Goal: Task Accomplishment & Management: Manage account settings

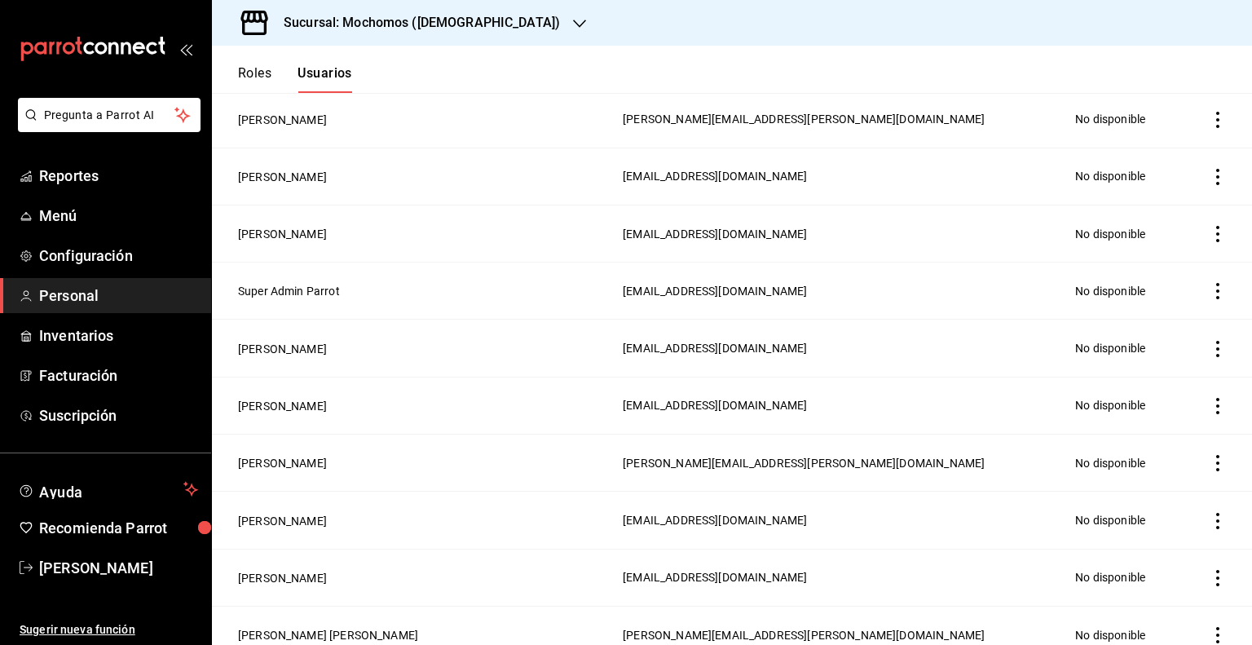
scroll to position [114, 0]
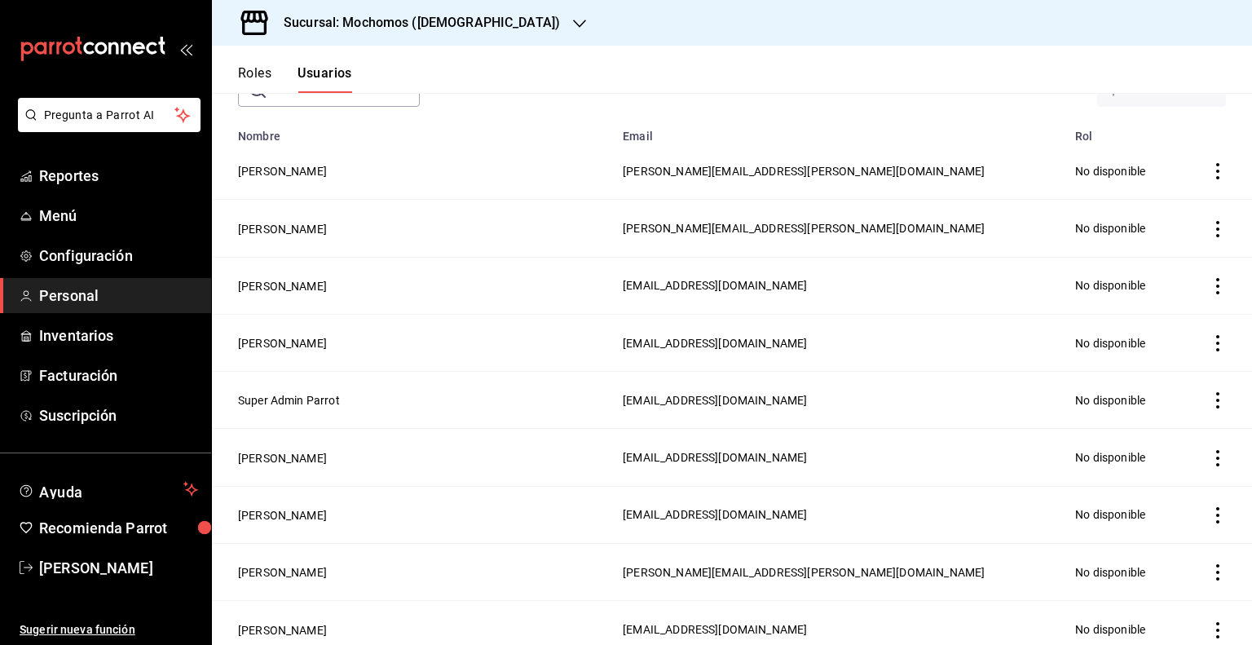
click at [455, 24] on h3 "Sucursal: Mochomos ([DEMOGRAPHIC_DATA])" at bounding box center [415, 23] width 289 height 20
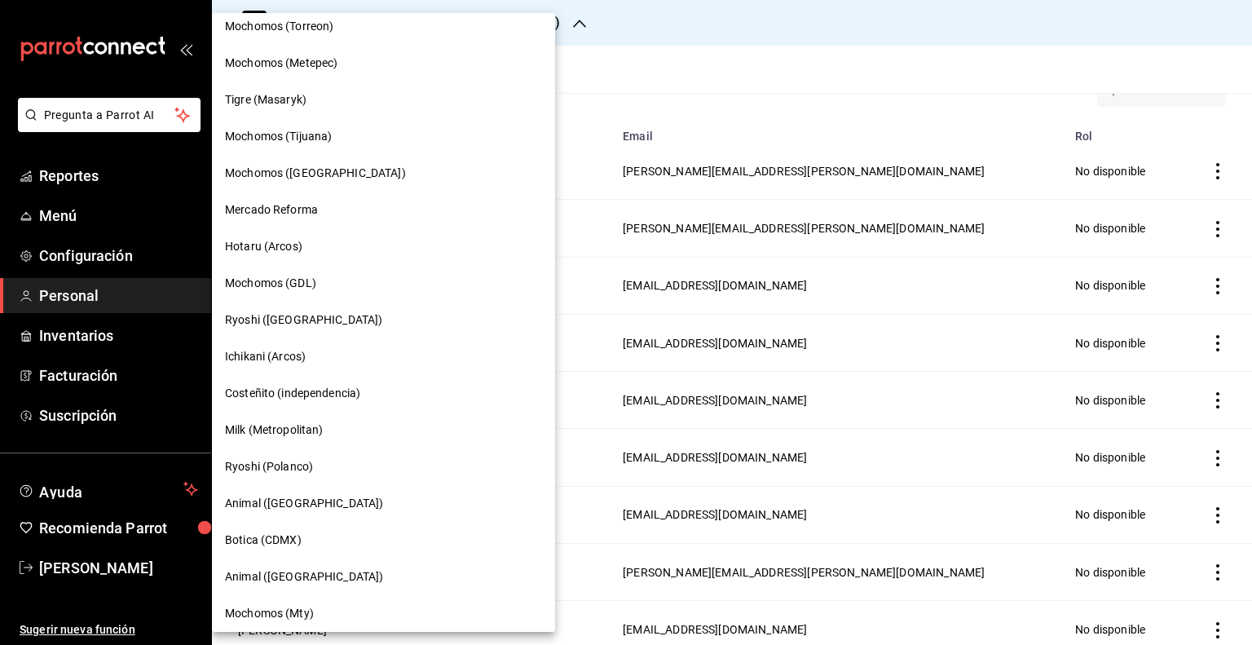
scroll to position [550, 0]
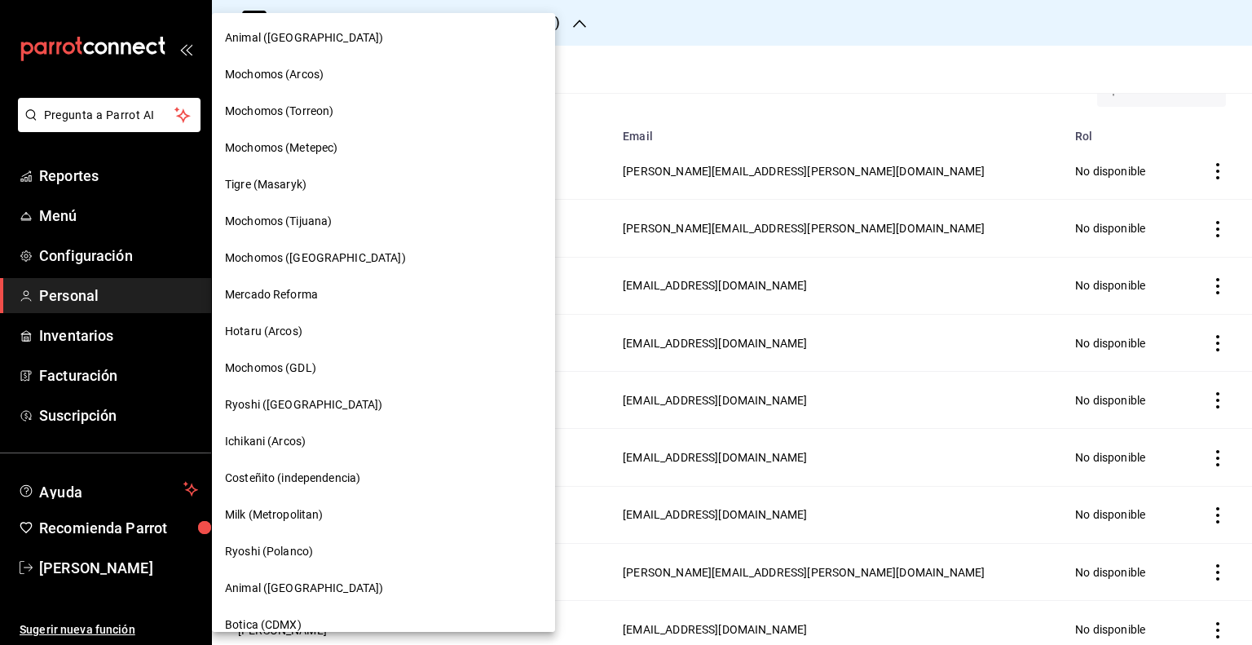
click at [268, 179] on span "Tigre (Masaryk)" at bounding box center [265, 184] width 81 height 17
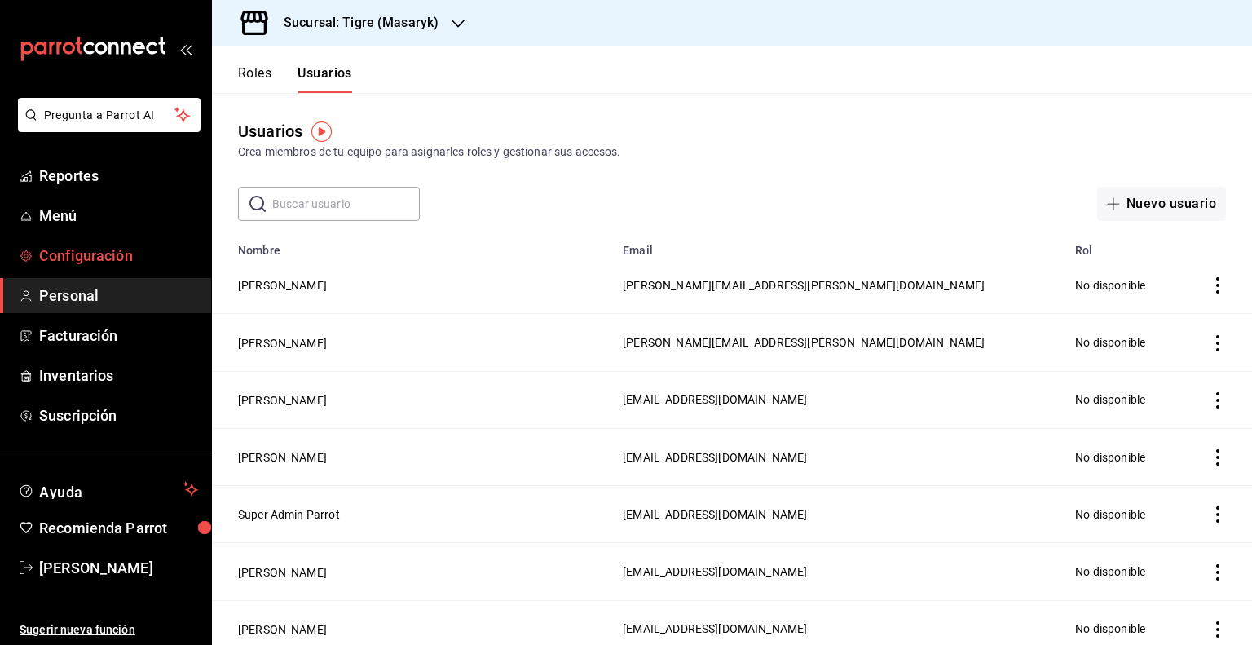
click at [85, 257] on span "Configuración" at bounding box center [118, 255] width 159 height 22
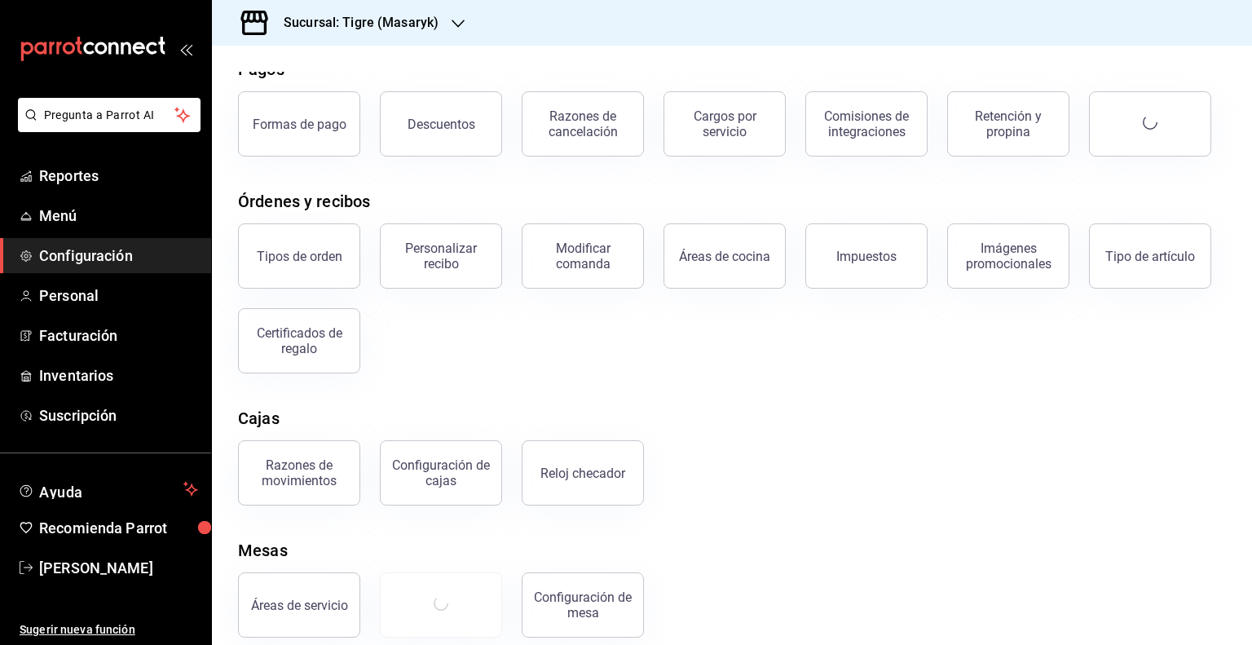
scroll to position [97, 0]
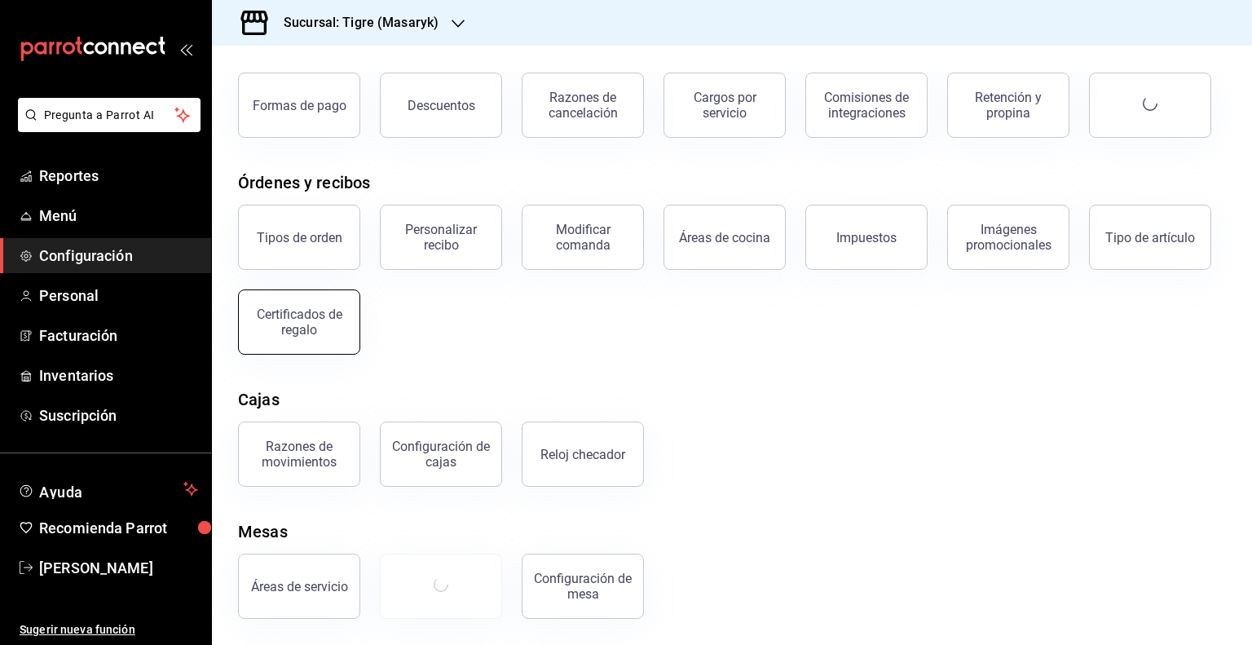
click at [342, 330] on div "Certificados de regalo" at bounding box center [299, 321] width 101 height 31
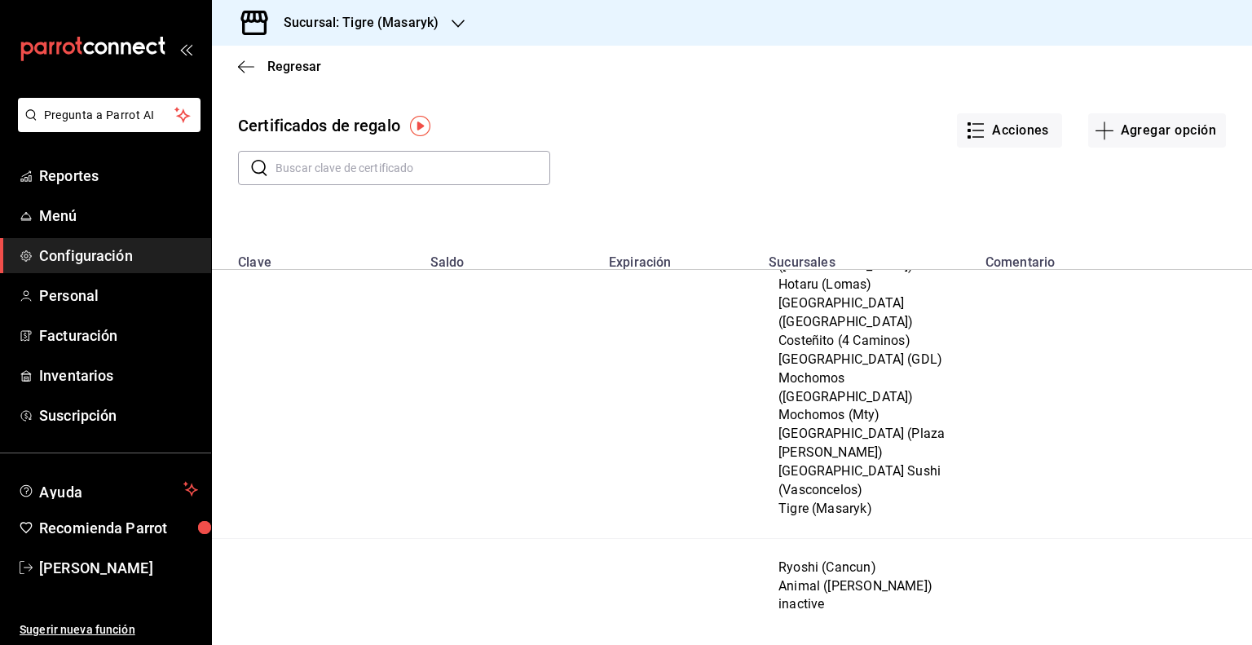
scroll to position [1258, 0]
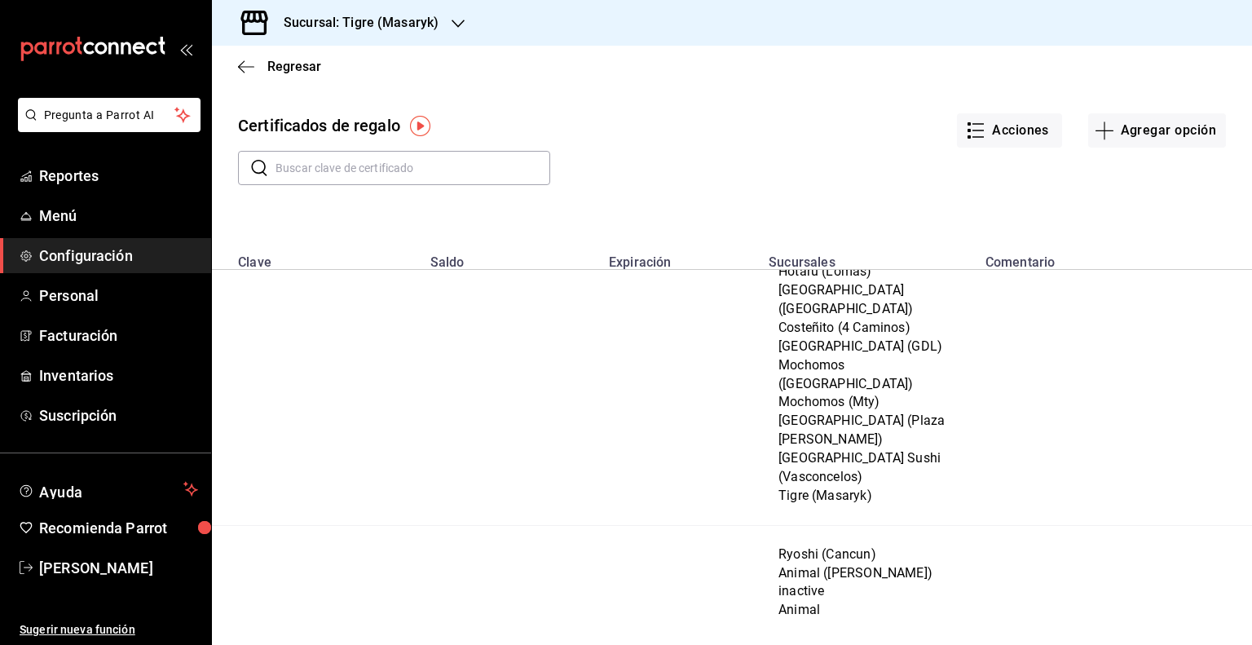
click at [375, 172] on input "text" at bounding box center [412, 168] width 275 height 33
click at [626, 156] on div "​ [PERSON_NAME] ​" at bounding box center [719, 155] width 1014 height 60
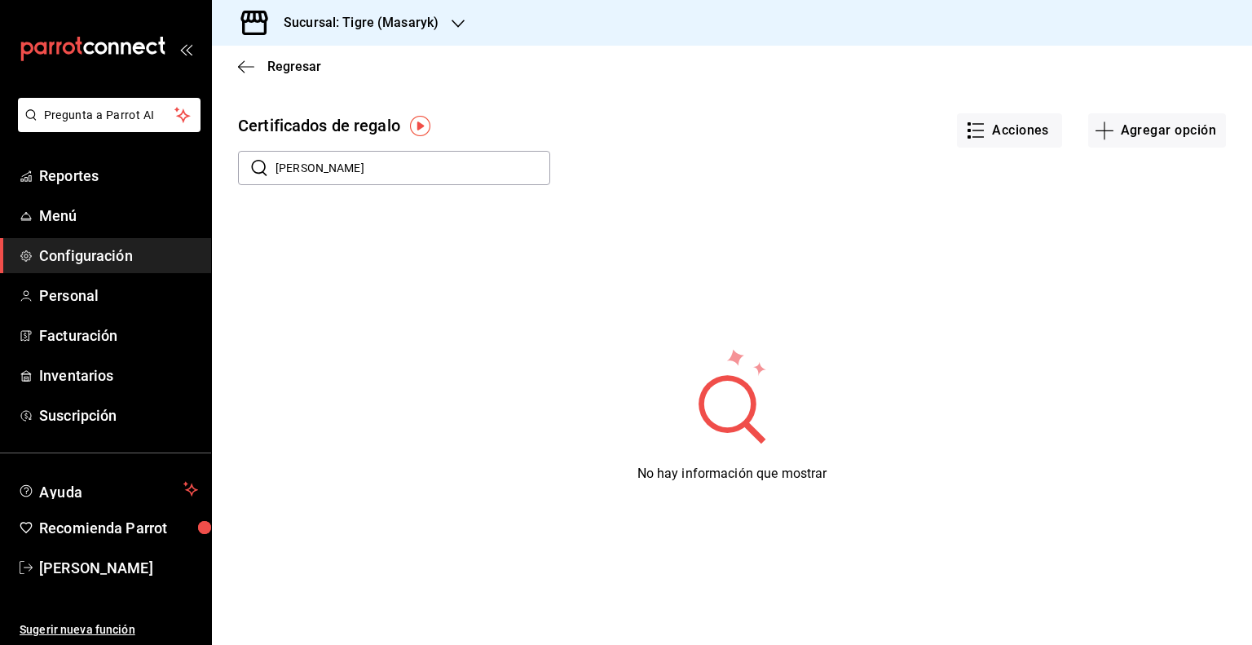
click at [381, 171] on input "[PERSON_NAME]" at bounding box center [412, 168] width 275 height 33
type input "[PERSON_NAME]"
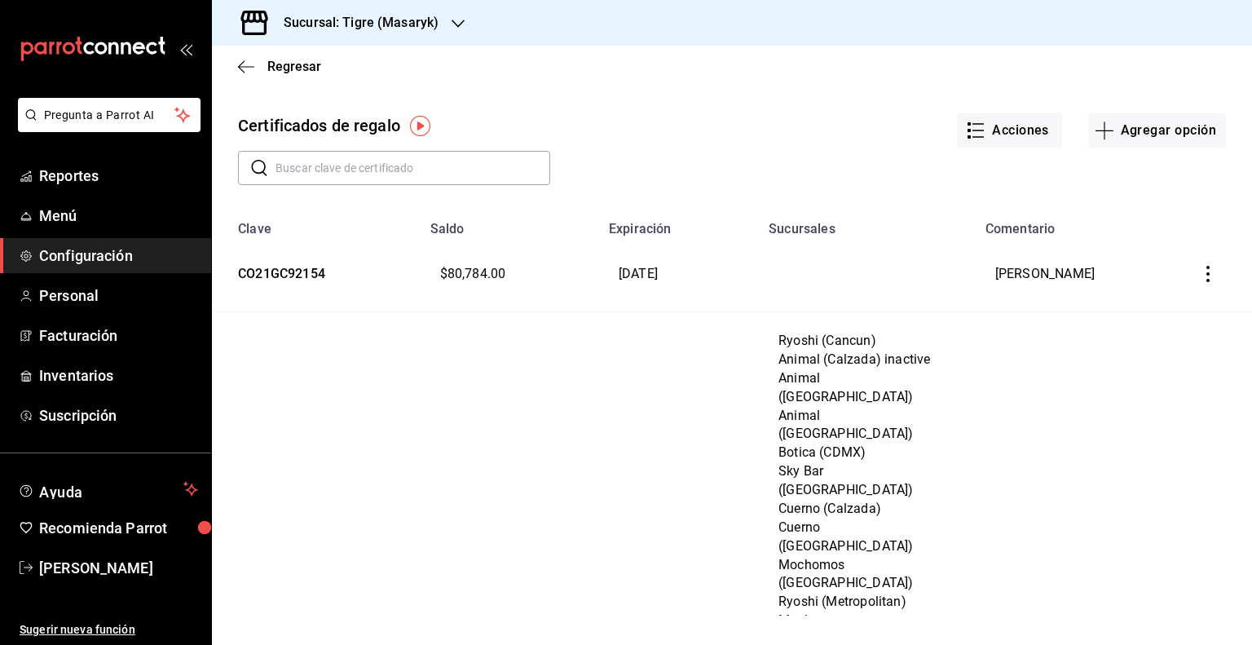
click at [368, 172] on input "text" at bounding box center [412, 168] width 275 height 33
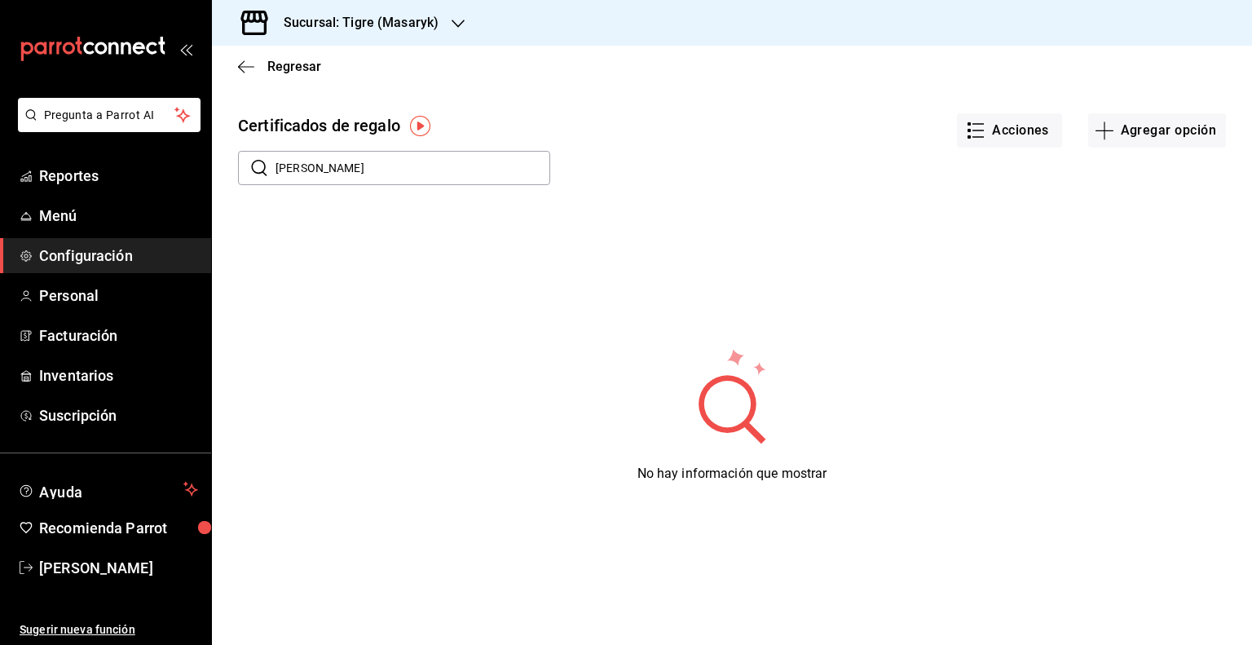
click at [405, 174] on input "jorge" at bounding box center [412, 168] width 275 height 33
type input "j"
click at [426, 153] on input "text" at bounding box center [412, 168] width 275 height 33
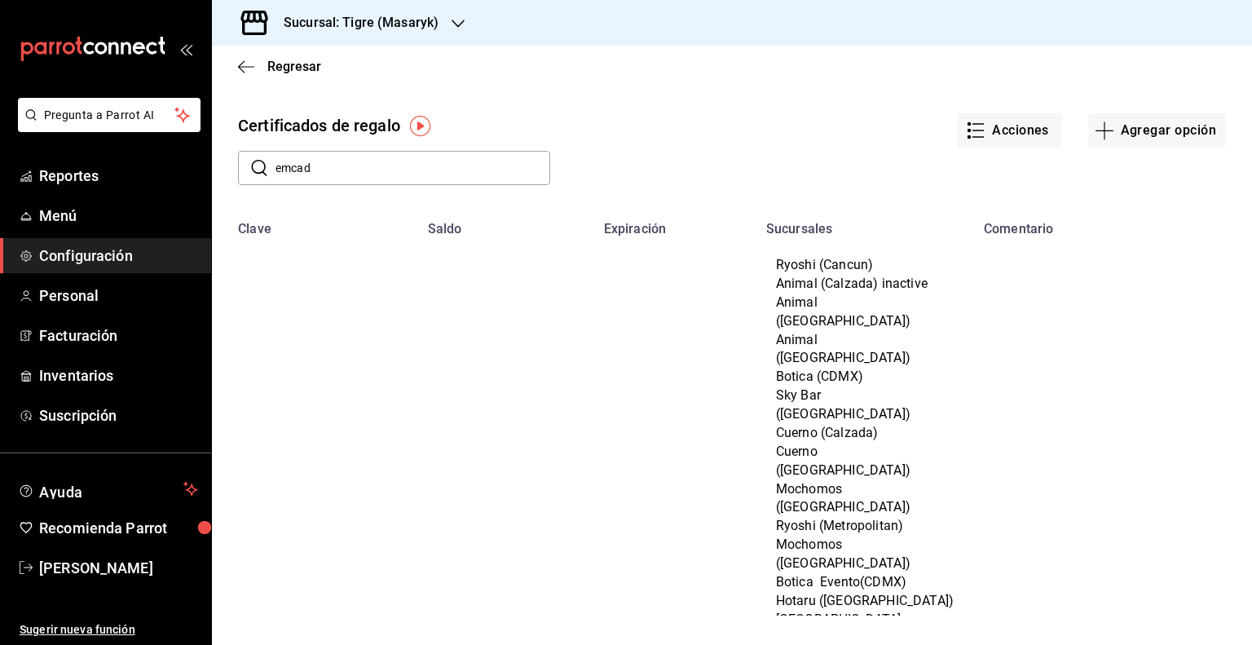
type input "emcad"
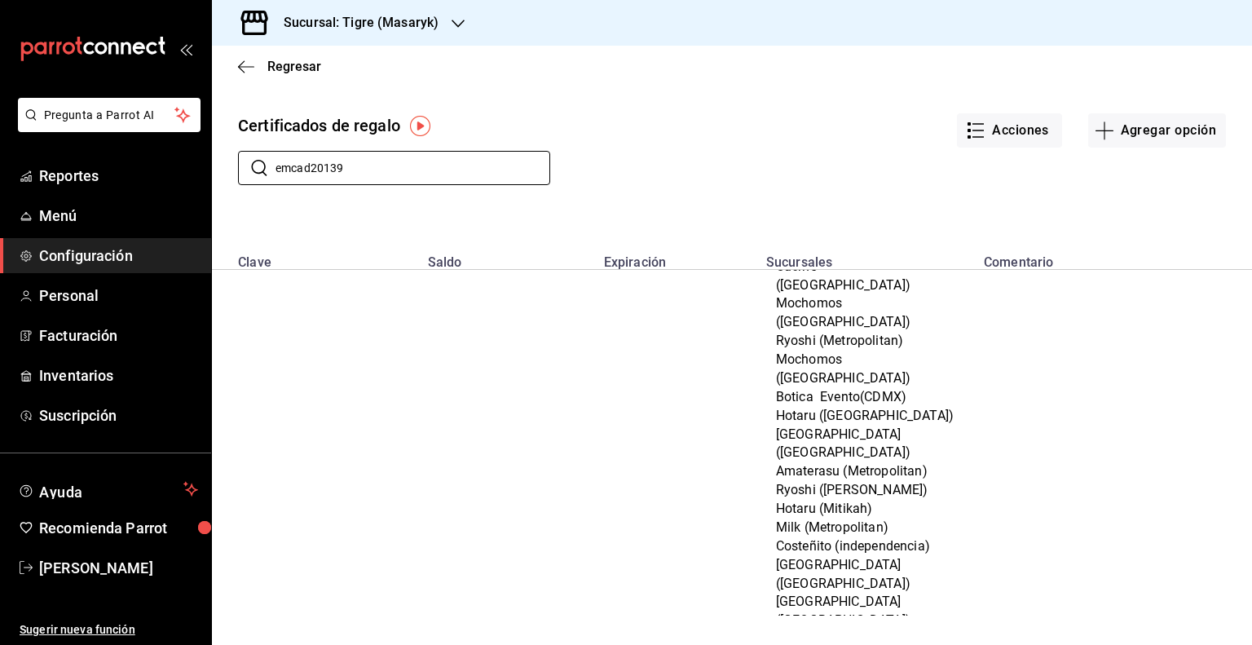
scroll to position [13, 0]
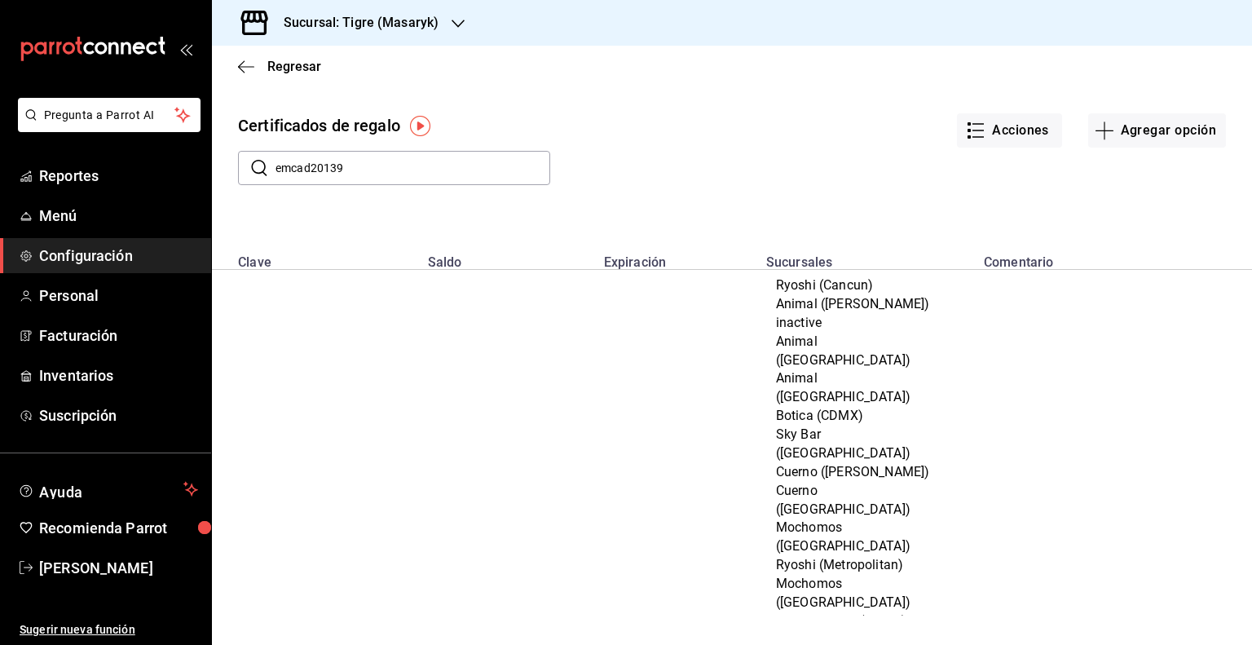
click at [398, 172] on input "emcad20139" at bounding box center [412, 168] width 275 height 33
type input "emcad20139"
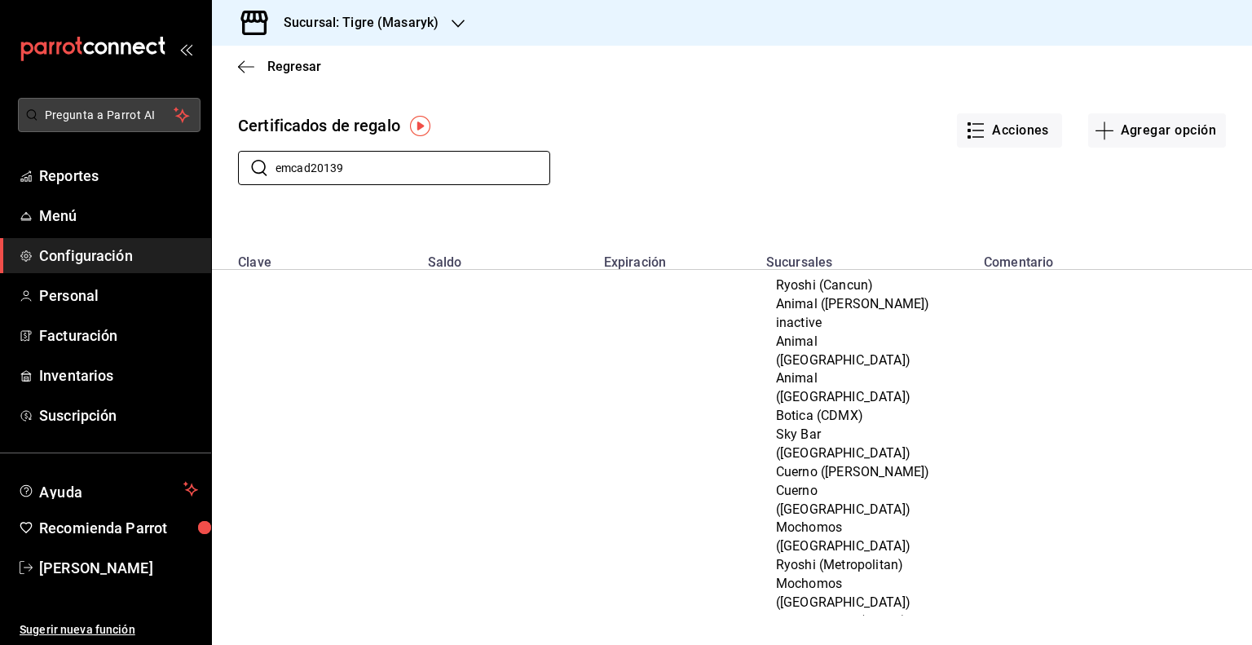
drag, startPoint x: 398, startPoint y: 165, endPoint x: 20, endPoint y: 108, distance: 382.3
click at [20, 108] on div "Pregunta a Parrot AI Reportes Menú Configuración Personal Facturación Inventari…" at bounding box center [626, 322] width 1252 height 645
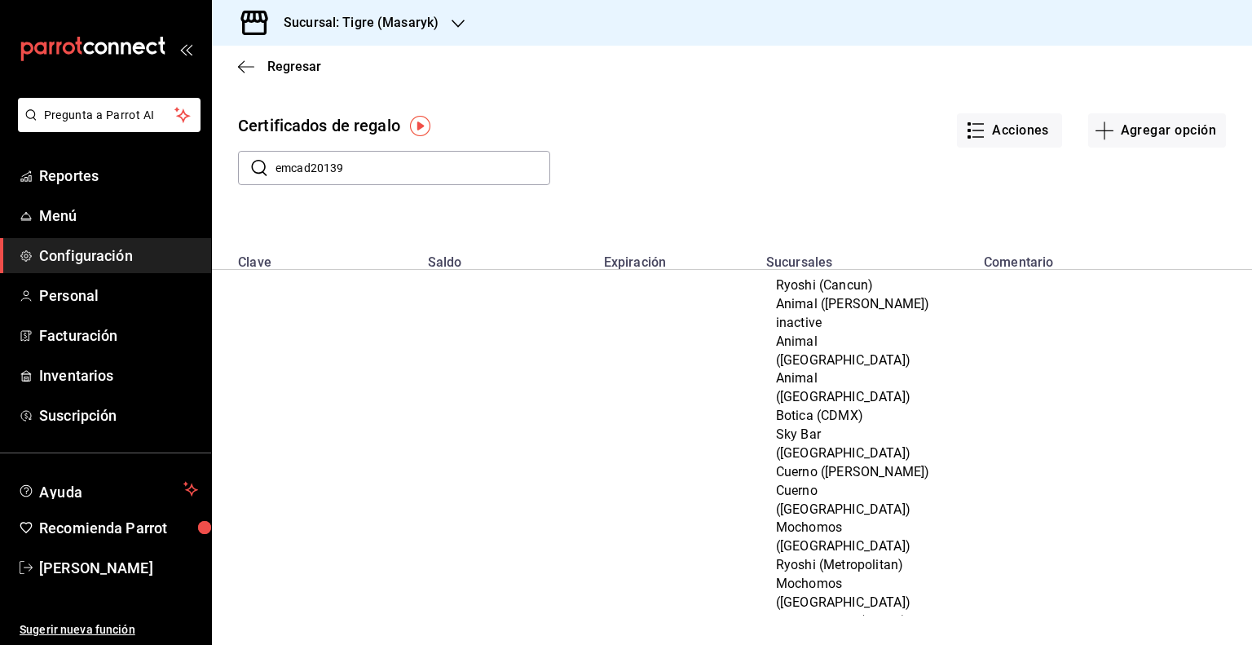
click at [443, 171] on input "emcad20139" at bounding box center [412, 168] width 275 height 33
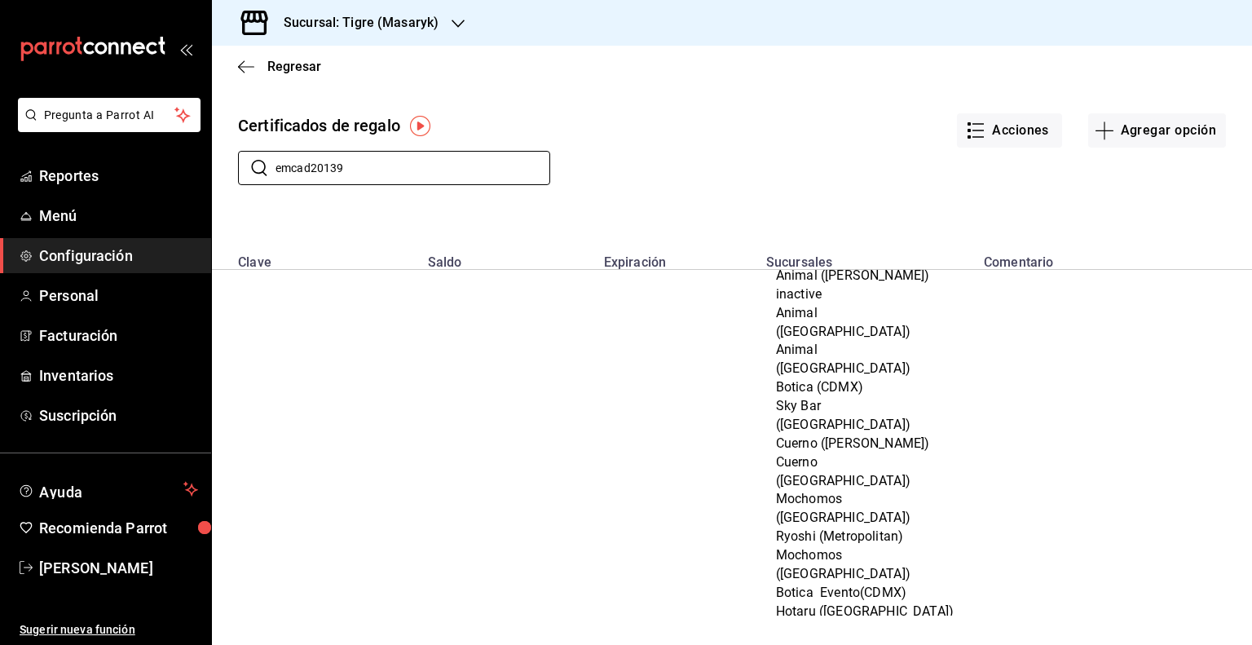
scroll to position [36, 0]
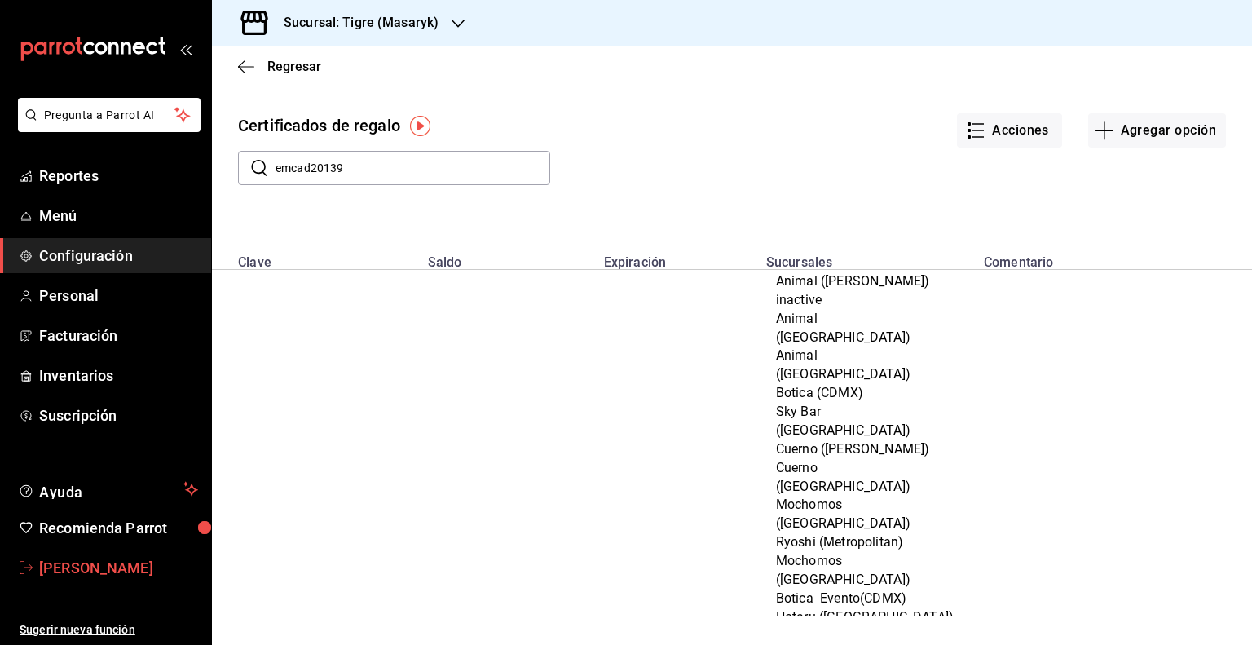
click at [107, 555] on link "[PERSON_NAME]" at bounding box center [105, 567] width 211 height 35
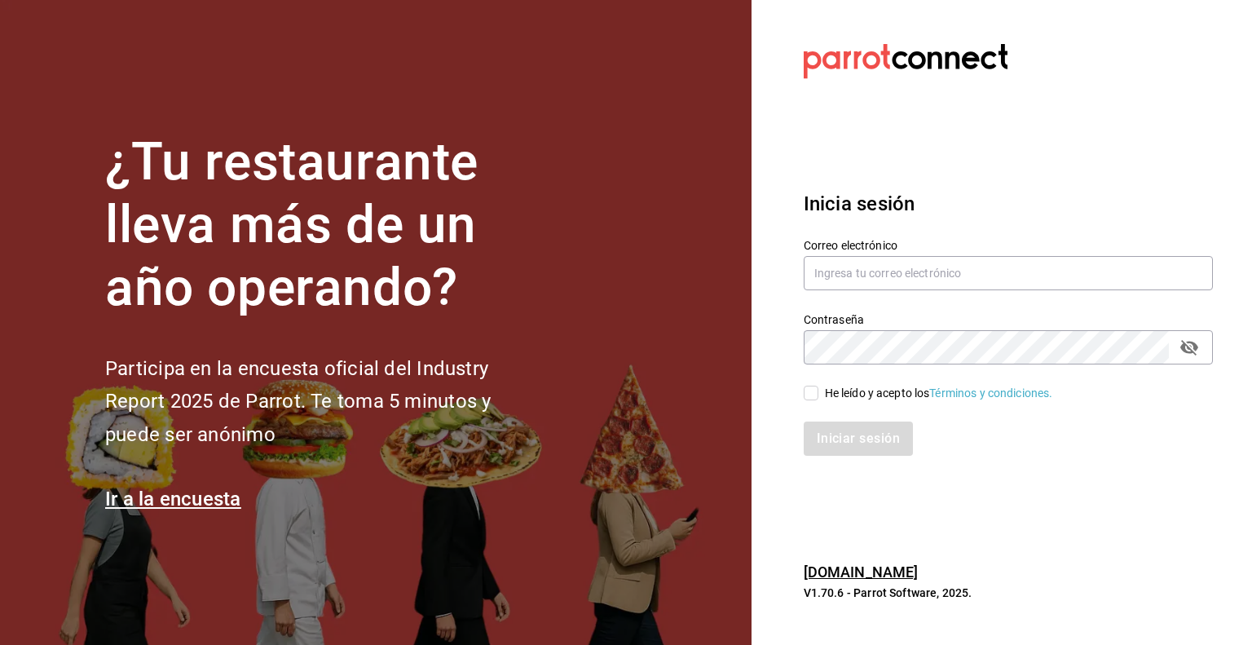
click at [849, 254] on div "Correo electrónico" at bounding box center [1007, 265] width 409 height 55
click at [847, 269] on input "text" at bounding box center [1007, 273] width 409 height 34
type input "jorge.cruz@grupocosteno.com"
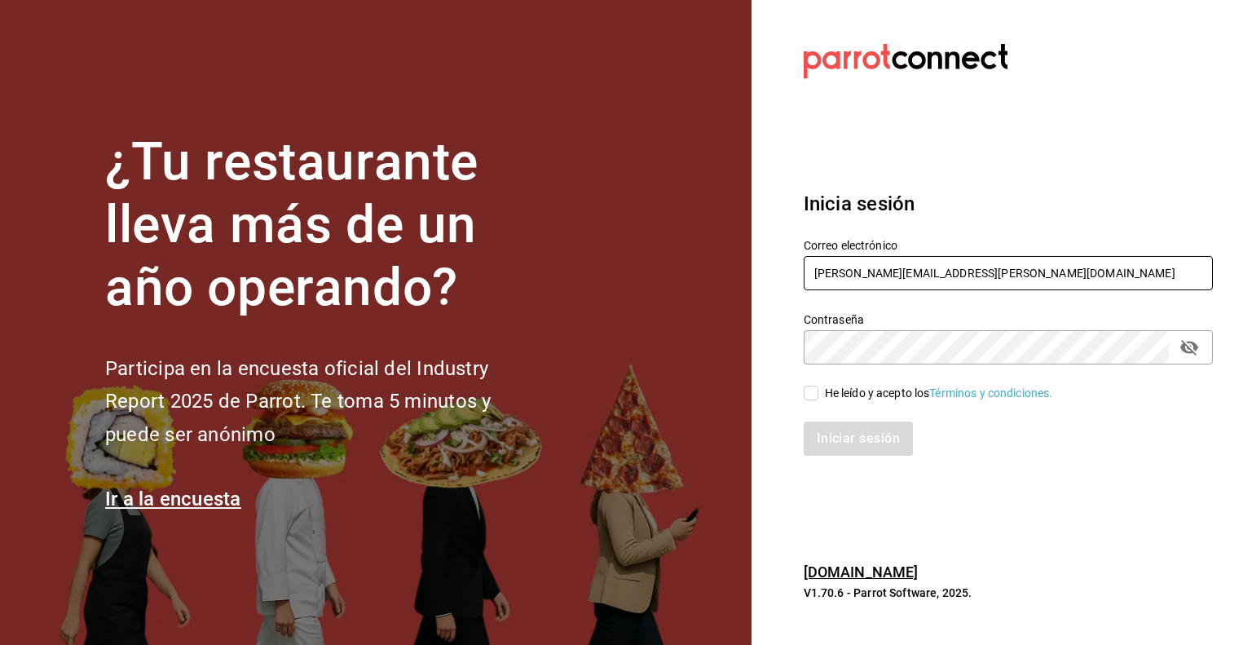
click at [812, 390] on input "He leído y acepto los Términos y condiciones." at bounding box center [810, 392] width 15 height 15
checkbox input "true"
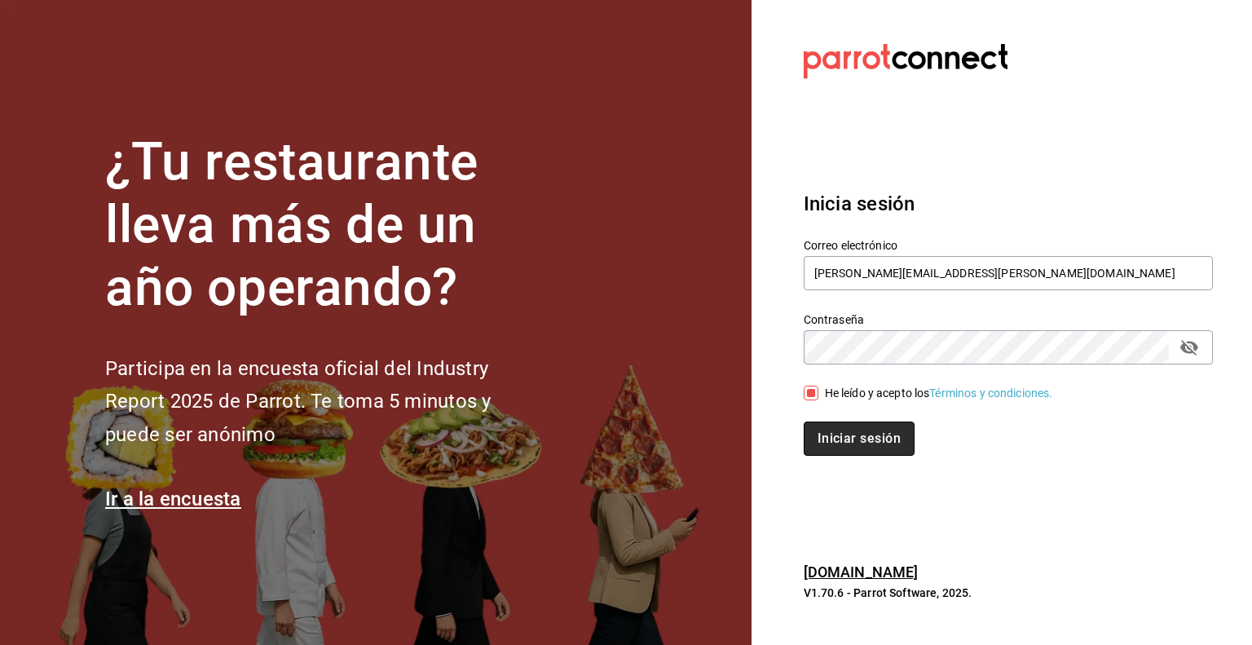
click at [826, 439] on button "Iniciar sesión" at bounding box center [858, 438] width 111 height 34
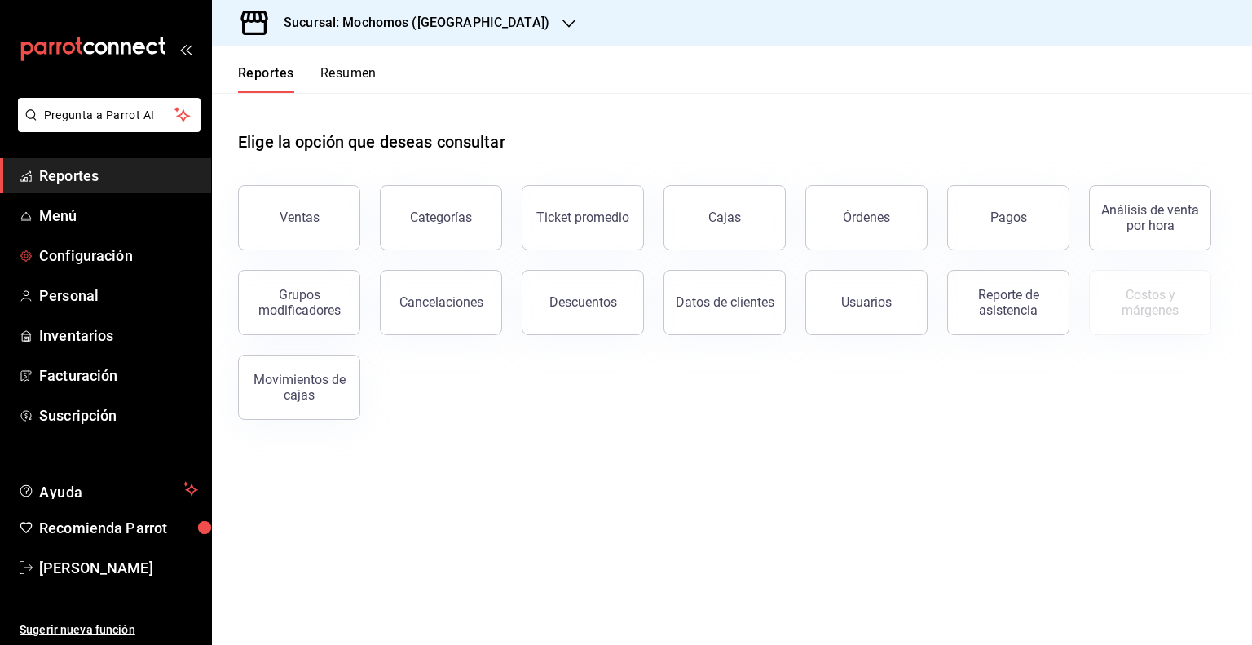
drag, startPoint x: 101, startPoint y: 253, endPoint x: 329, endPoint y: 192, distance: 236.0
click at [101, 253] on span "Configuración" at bounding box center [118, 255] width 159 height 22
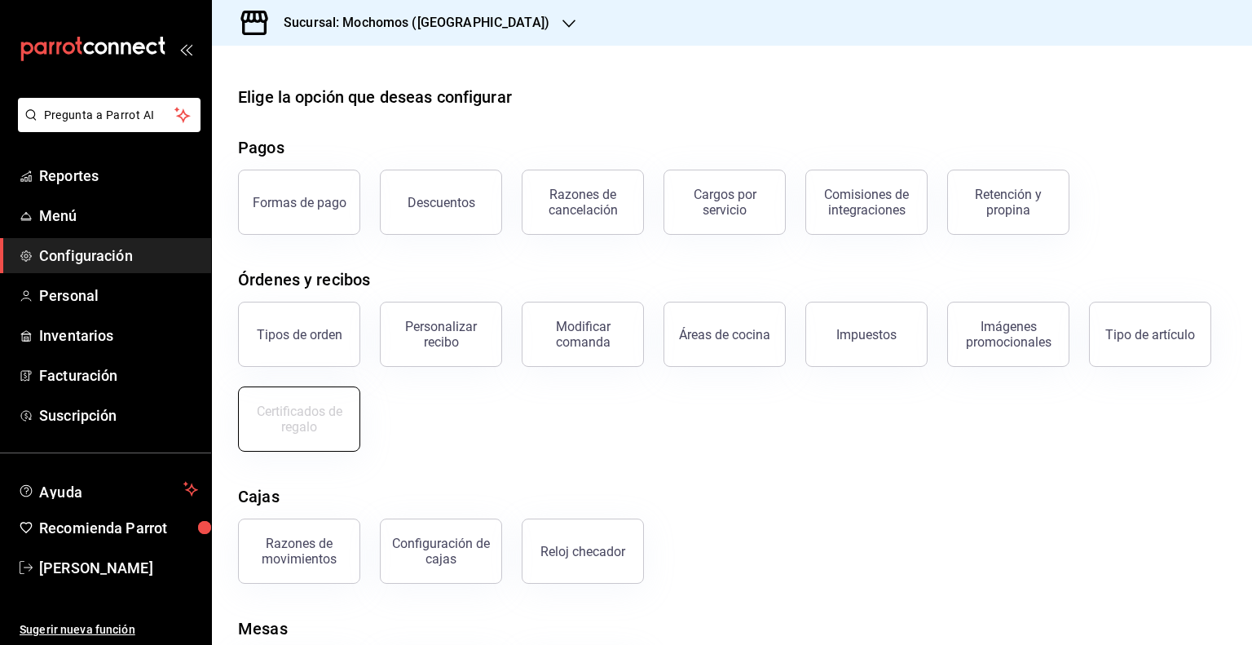
scroll to position [97, 0]
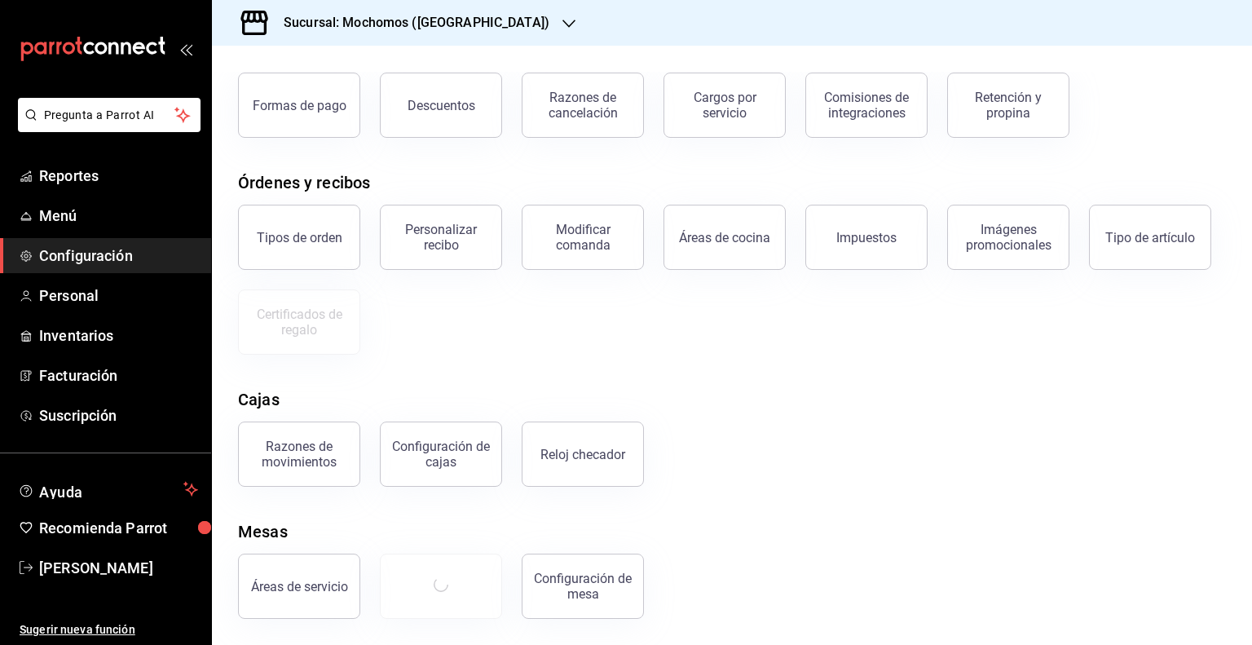
click at [469, 26] on div "Sucursal: Mochomos ([GEOGRAPHIC_DATA])" at bounding box center [403, 23] width 357 height 46
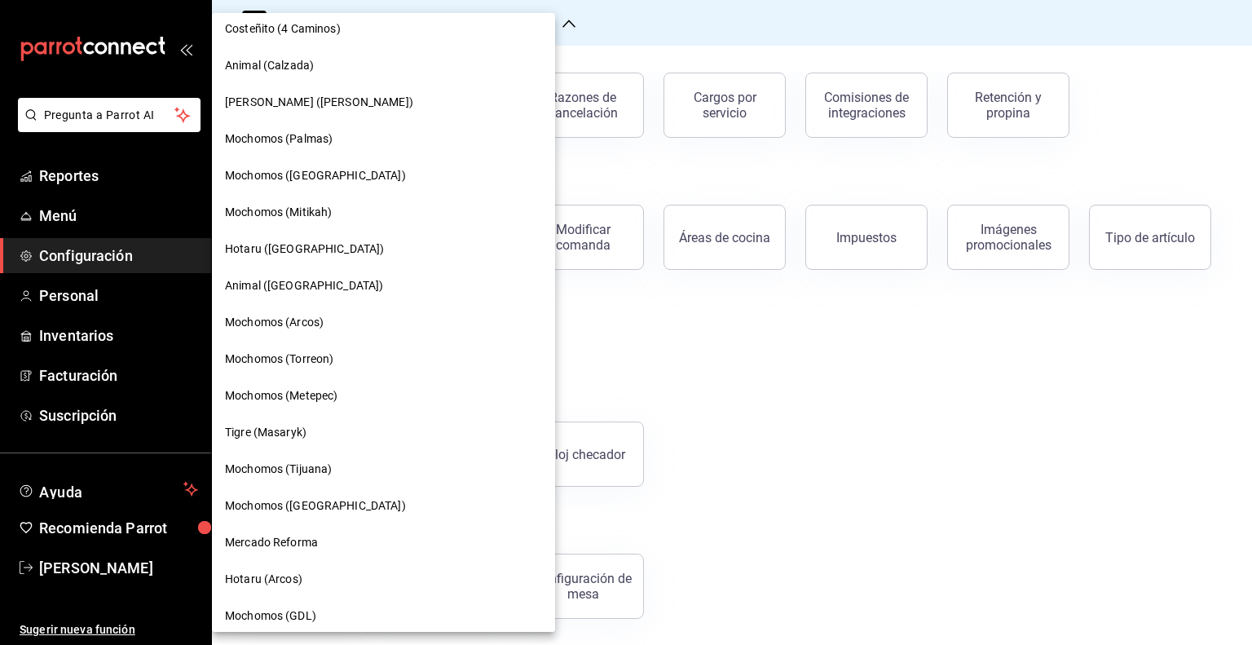
scroll to position [349, 0]
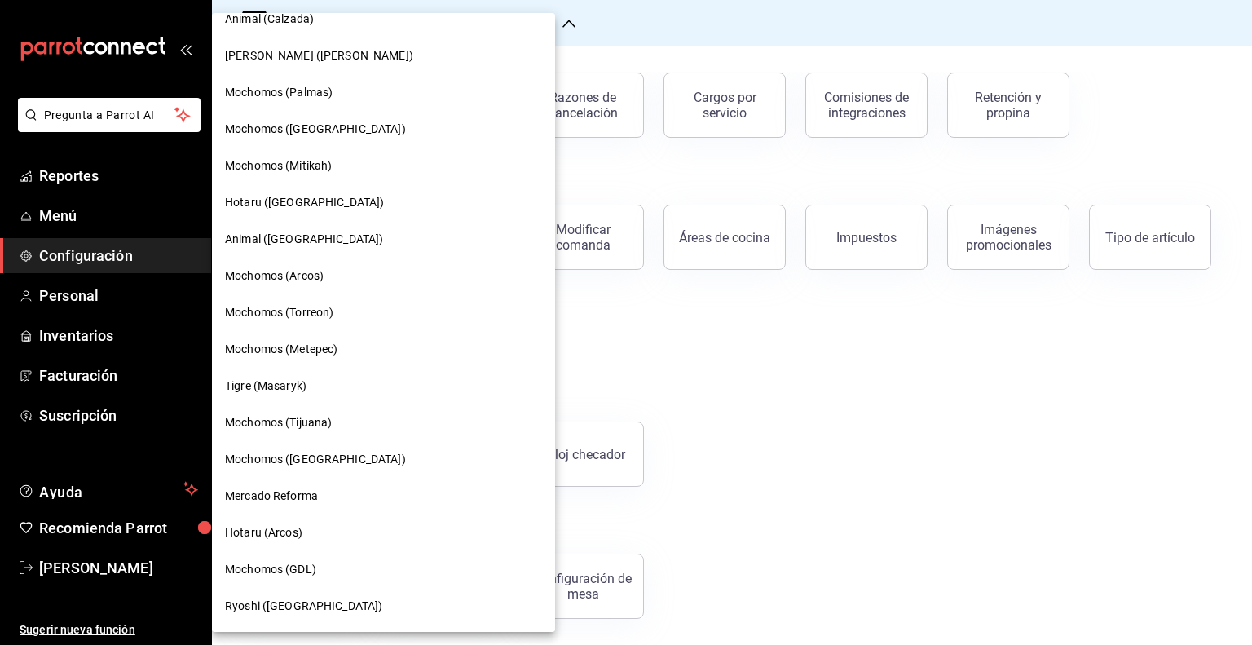
click at [284, 390] on span "Tigre (Masaryk)" at bounding box center [265, 385] width 81 height 17
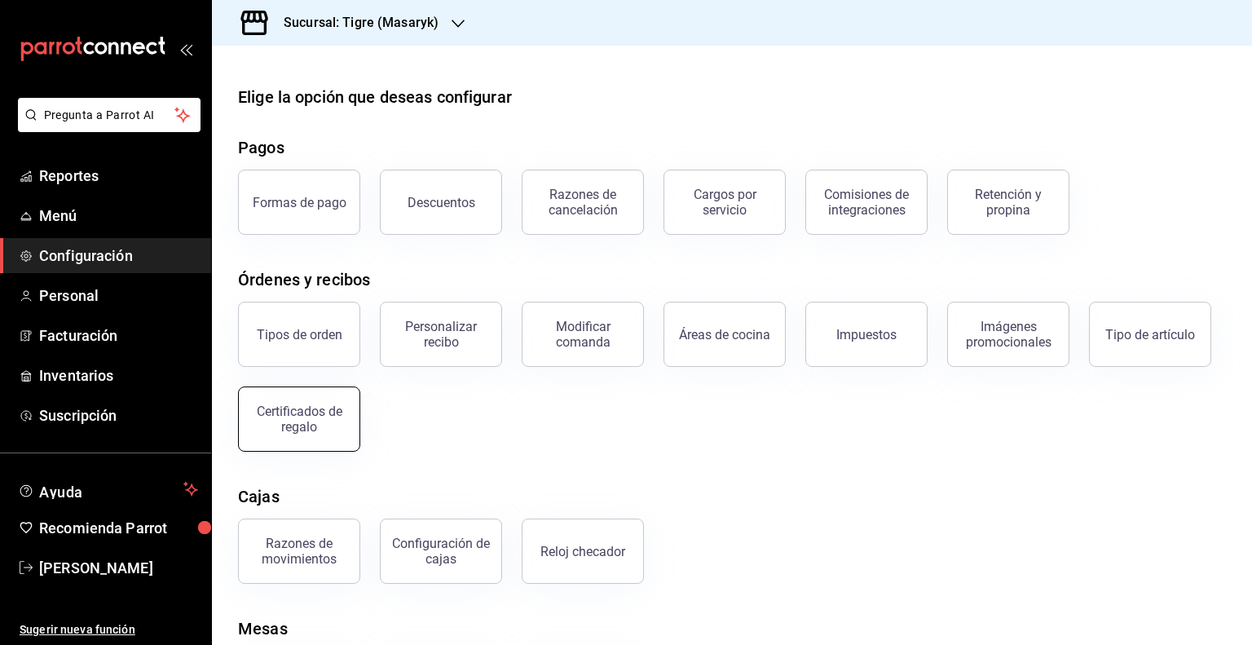
click at [280, 416] on div "Certificados de regalo" at bounding box center [299, 418] width 101 height 31
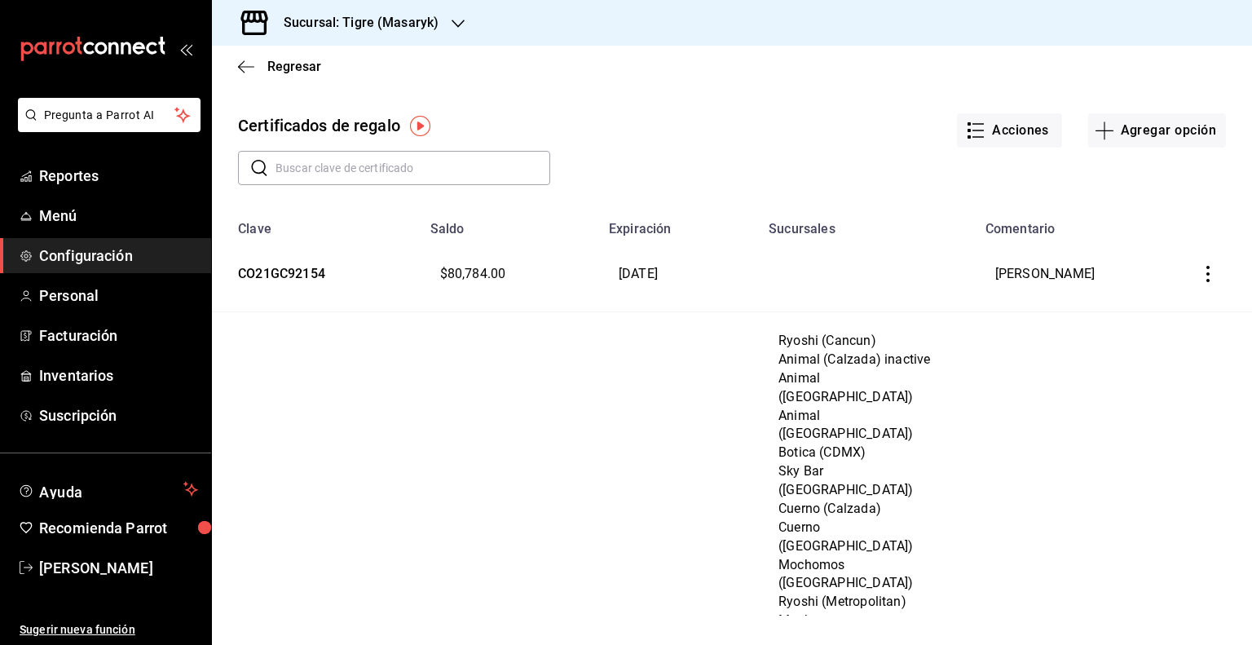
click at [355, 175] on input "text" at bounding box center [412, 168] width 275 height 33
paste input "emcad20139"
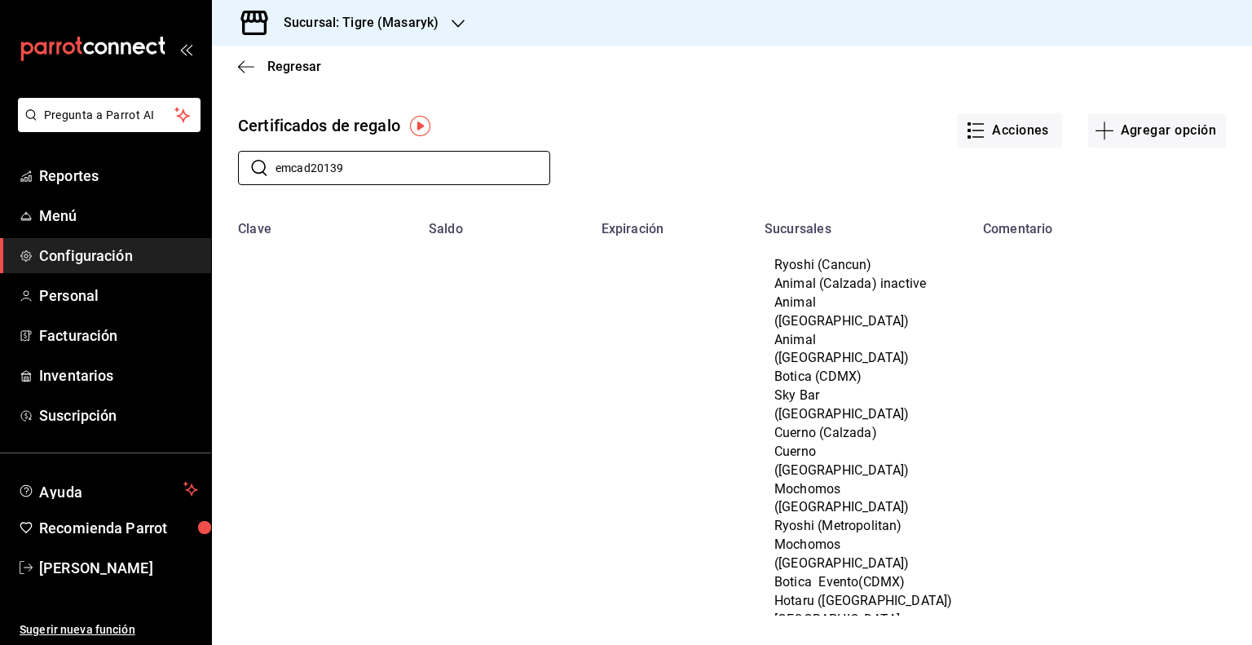
type input "emcad20139"
click at [55, 249] on span "Configuración" at bounding box center [118, 255] width 159 height 22
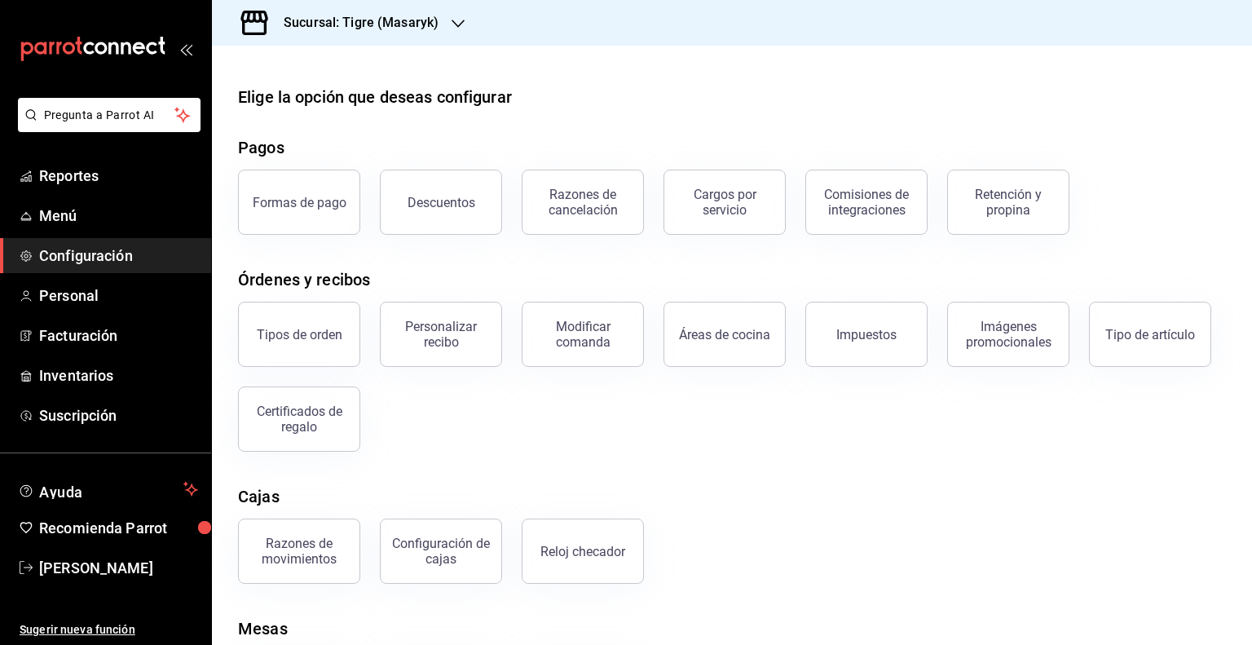
click at [561, 420] on div "Tipos de orden Personalizar recibo Modificar comanda Áreas de cocina Impuestos …" at bounding box center [721, 366] width 1007 height 169
drag, startPoint x: 318, startPoint y: 435, endPoint x: 209, endPoint y: 23, distance: 426.5
click at [318, 435] on button "Certificados de regalo" at bounding box center [299, 418] width 122 height 65
